Goal: Task Accomplishment & Management: Use online tool/utility

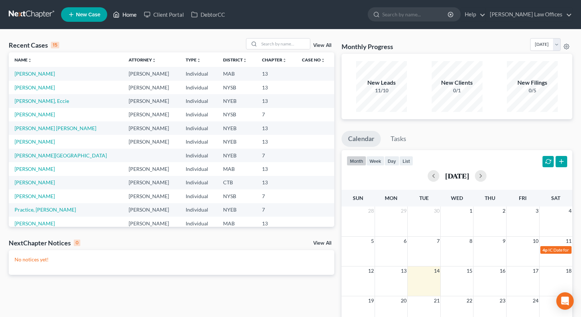
click at [137, 16] on link "Home" at bounding box center [124, 14] width 31 height 13
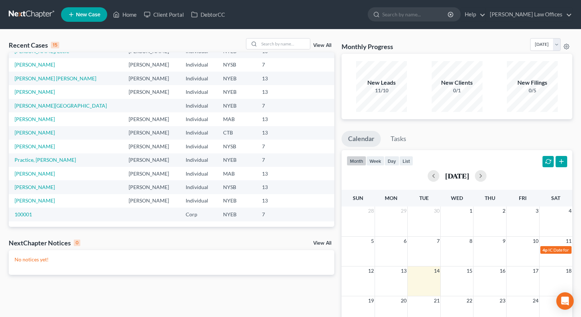
click at [48, 66] on td "[PERSON_NAME]" at bounding box center [66, 64] width 114 height 13
click at [44, 66] on link "[PERSON_NAME]" at bounding box center [35, 64] width 40 height 6
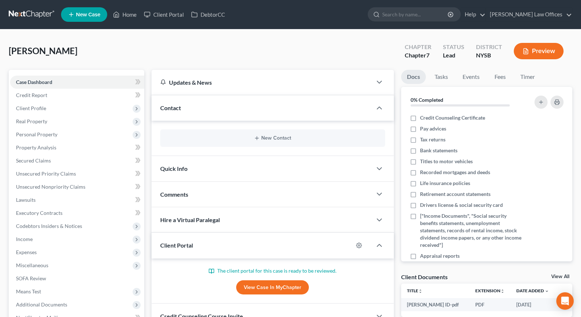
scroll to position [82, 0]
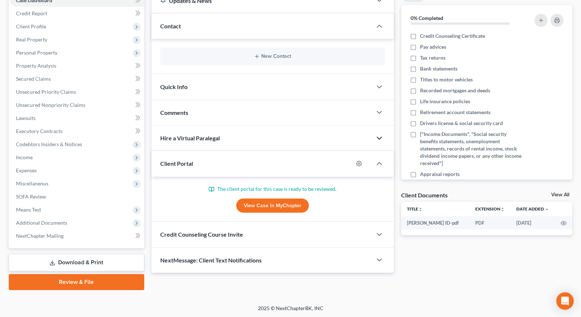
click at [378, 137] on polyline "button" at bounding box center [379, 138] width 4 height 2
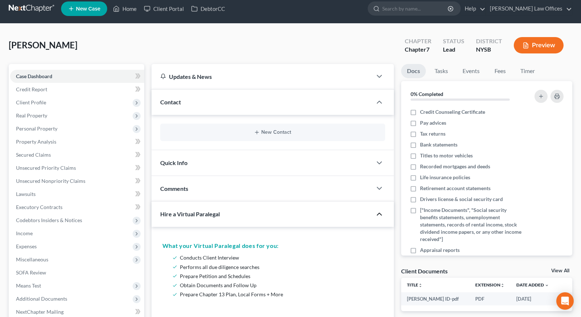
scroll to position [5, 0]
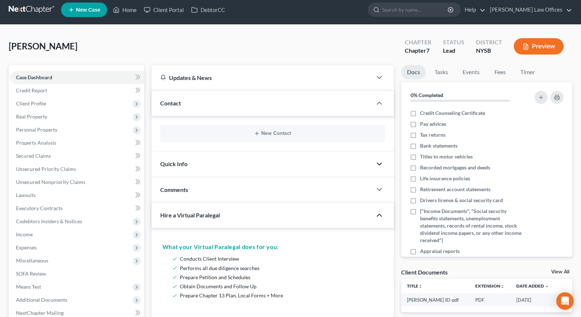
click at [380, 166] on icon "button" at bounding box center [379, 163] width 9 height 9
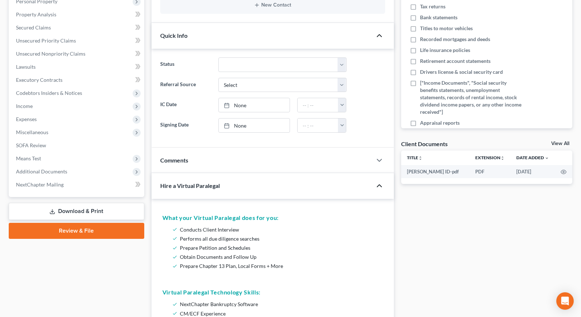
scroll to position [134, 0]
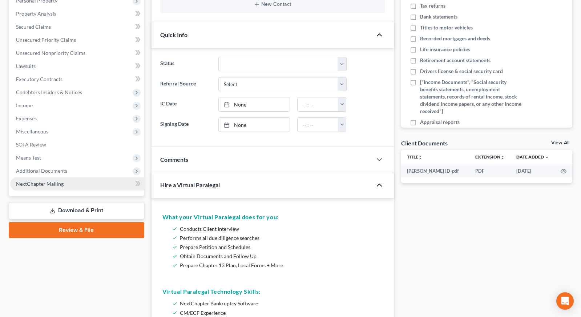
click at [63, 185] on link "NextChapter Mailing" at bounding box center [77, 183] width 134 height 13
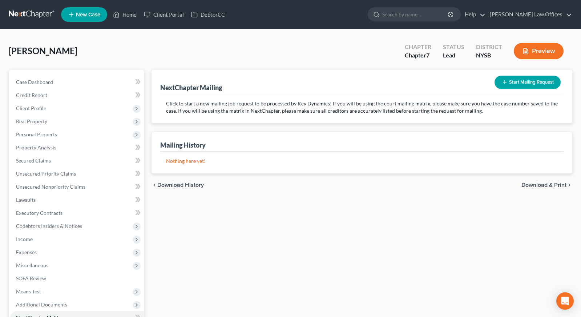
click at [520, 83] on button "Start Mailing Request" at bounding box center [527, 82] width 66 height 13
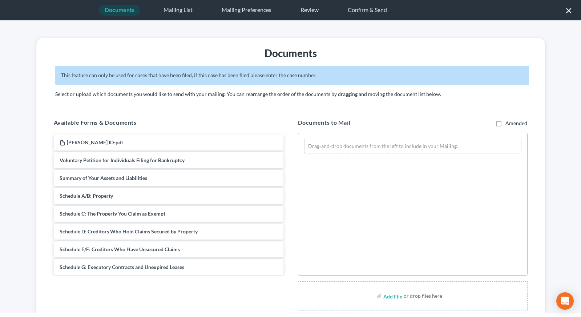
click at [164, 12] on div "Mailing List" at bounding box center [178, 10] width 41 height 11
click at [568, 12] on button "×" at bounding box center [568, 10] width 7 height 12
